Goal: Check status: Check status

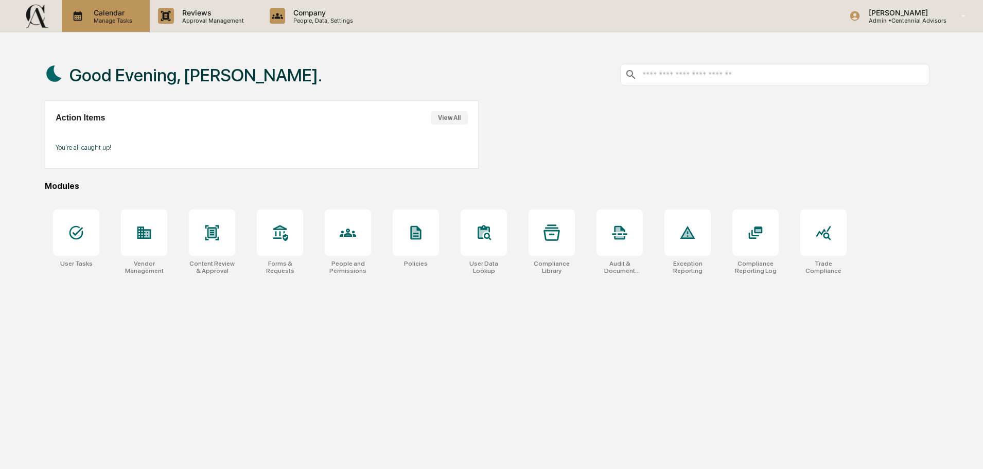
click at [115, 18] on p "Manage Tasks" at bounding box center [111, 20] width 52 height 7
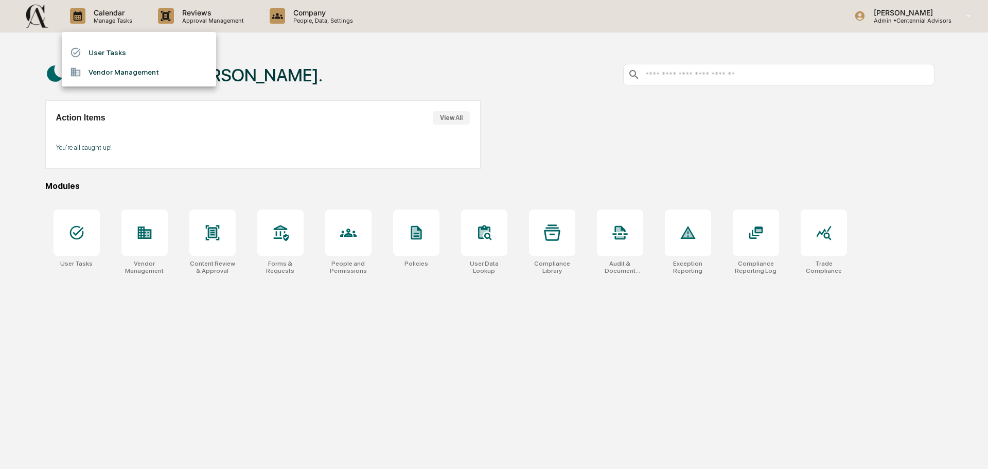
click at [108, 57] on li "User Tasks" at bounding box center [139, 53] width 154 height 20
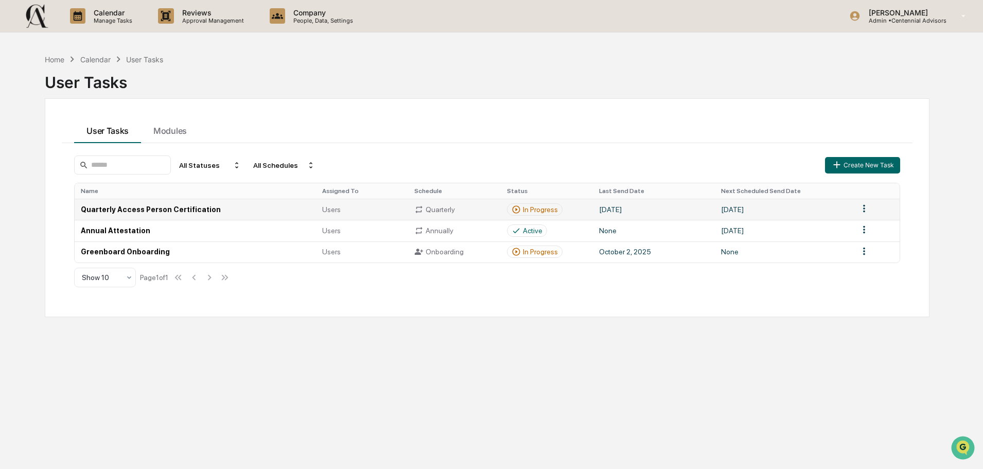
click at [161, 211] on td "Quarterly Access Person Certification" at bounding box center [195, 209] width 241 height 21
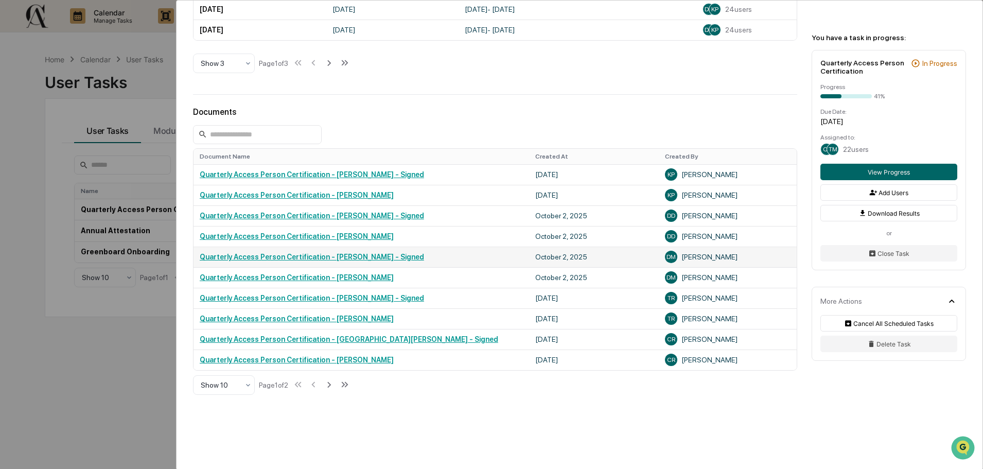
scroll to position [463, 0]
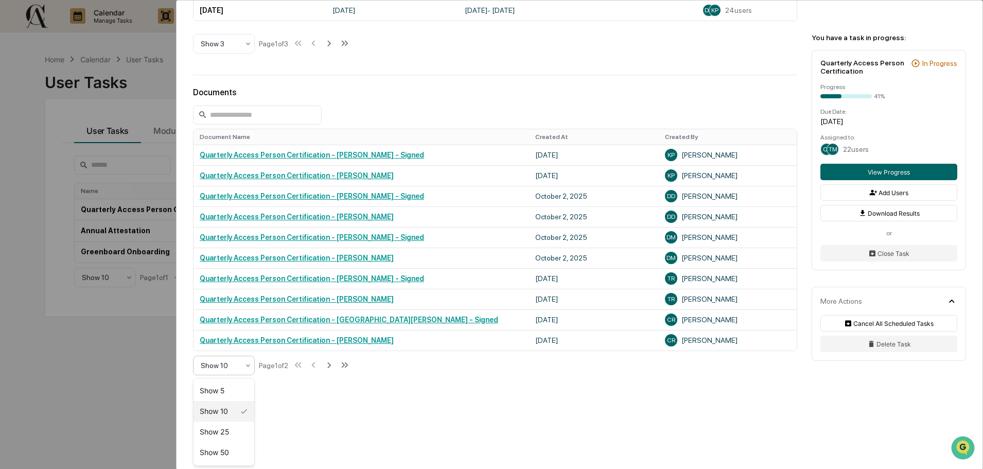
click at [251, 370] on icon at bounding box center [248, 365] width 8 height 8
click at [230, 437] on div "Show 50" at bounding box center [224, 432] width 61 height 21
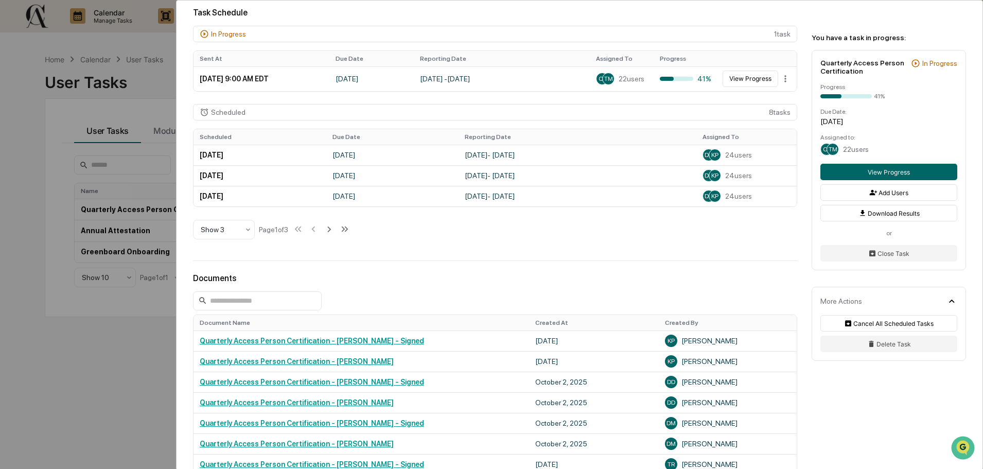
scroll to position [226, 0]
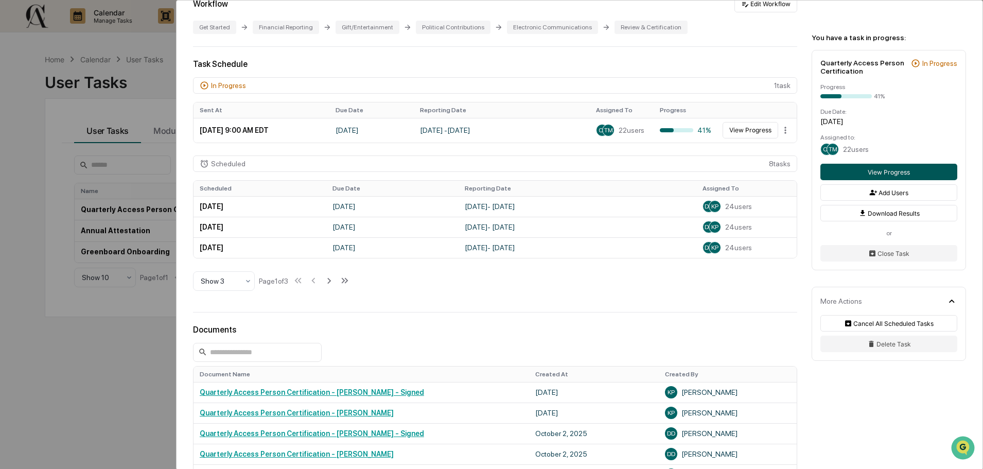
click at [878, 168] on button "View Progress" at bounding box center [888, 172] width 137 height 16
